Goal: Information Seeking & Learning: Find specific fact

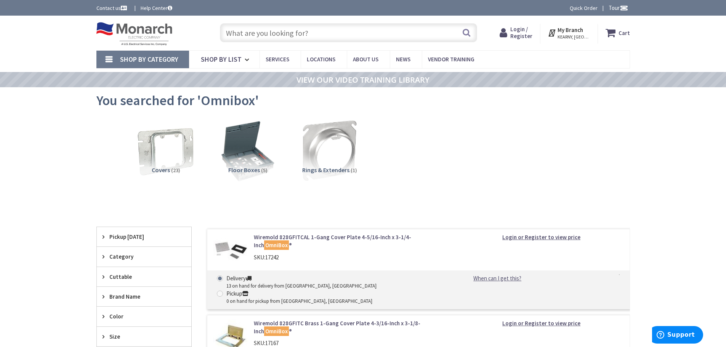
click at [347, 37] on input "text" at bounding box center [348, 32] width 257 height 19
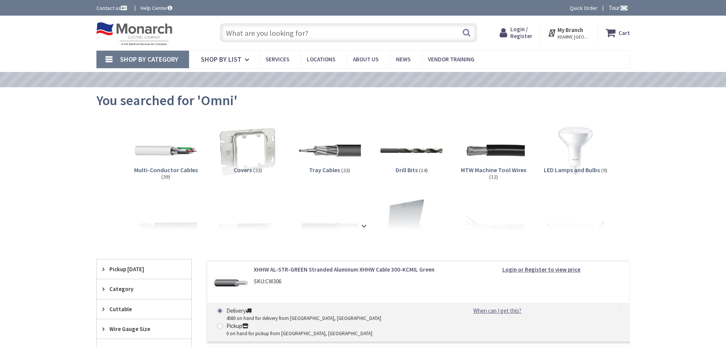
drag, startPoint x: 0, startPoint y: 0, endPoint x: 303, endPoint y: 35, distance: 304.9
click at [303, 35] on input "text" at bounding box center [348, 32] width 257 height 19
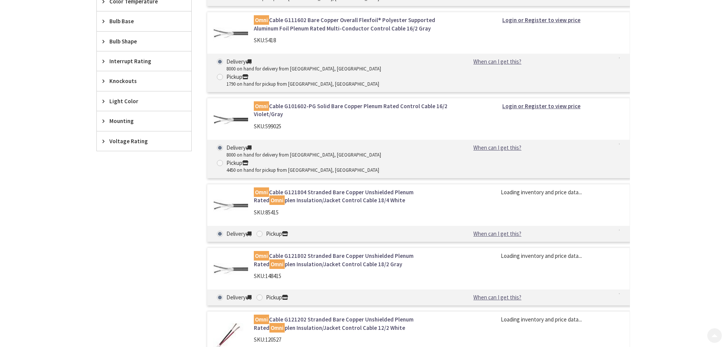
scroll to position [507, 0]
type input "[STREET_ADDRESS]"
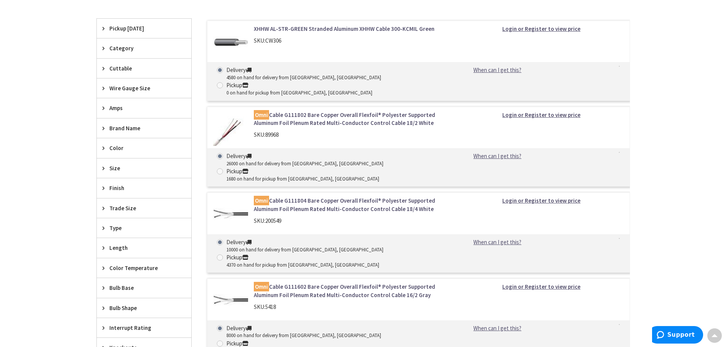
scroll to position [0, 0]
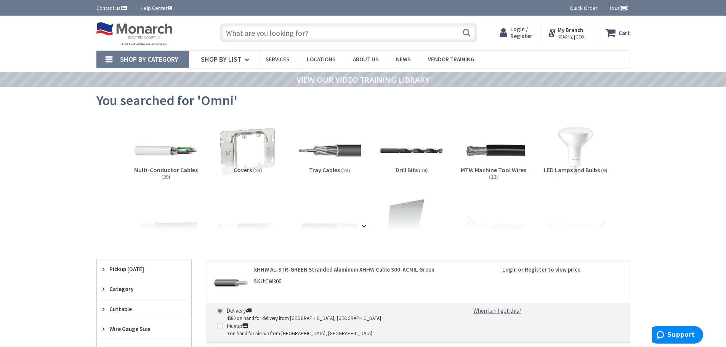
click at [318, 30] on input "text" at bounding box center [348, 32] width 257 height 19
paste input "B2414"
type input "B2414"
click at [468, 32] on button "Search" at bounding box center [466, 32] width 10 height 17
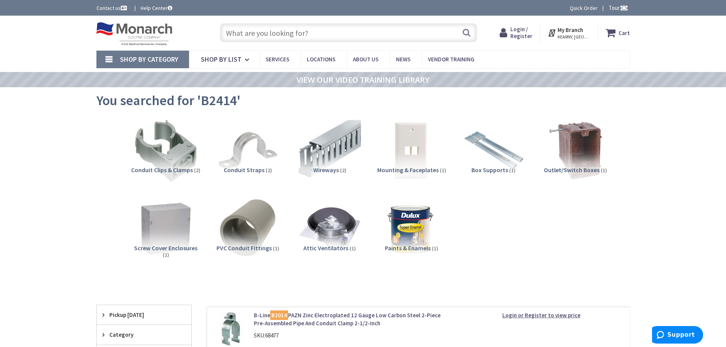
click at [336, 38] on input "text" at bounding box center [348, 32] width 257 height 19
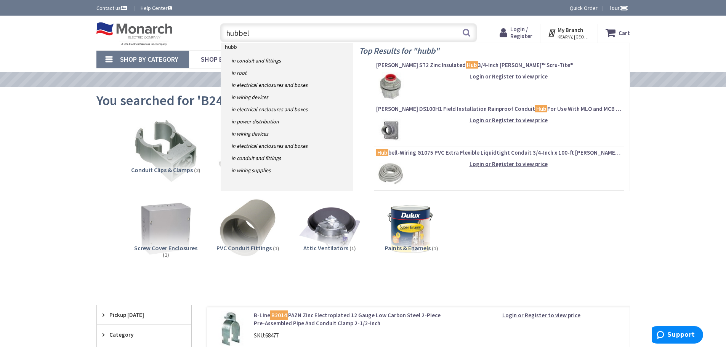
type input "hubbell"
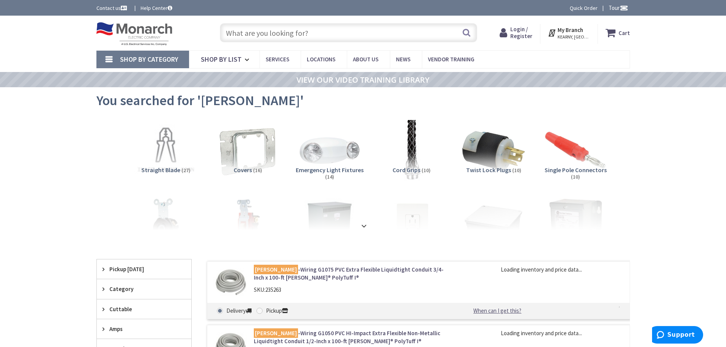
click at [310, 30] on input "text" at bounding box center [348, 32] width 257 height 19
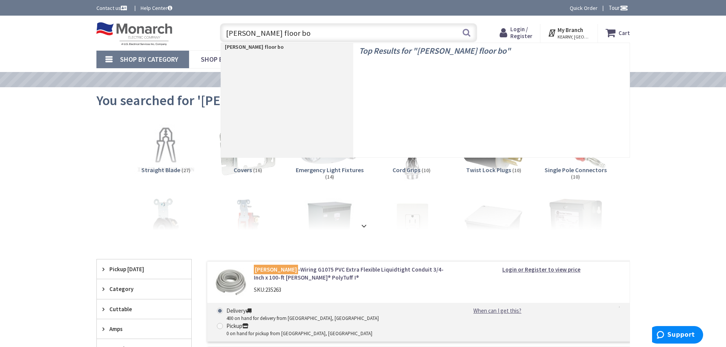
type input "hubbell floor box"
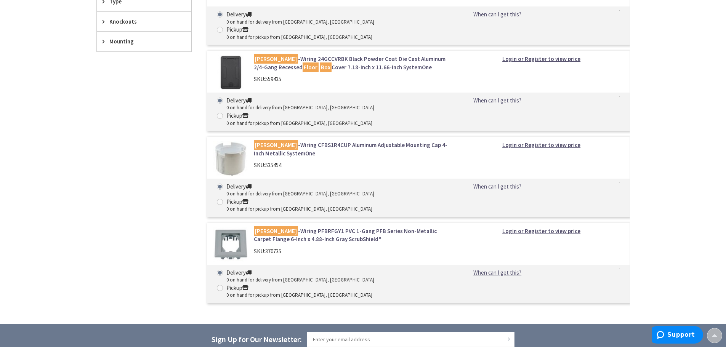
scroll to position [381, 0]
